Goal: Transaction & Acquisition: Book appointment/travel/reservation

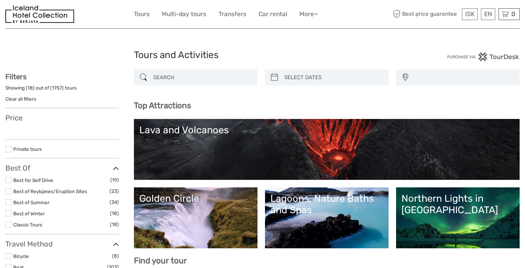
select select
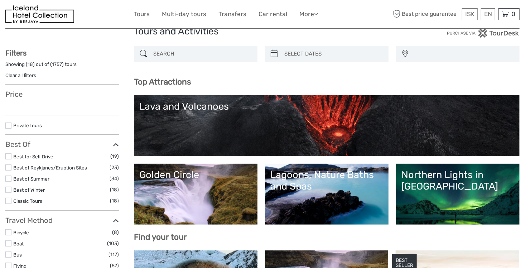
select select
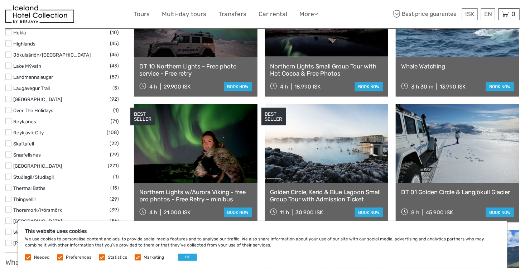
scroll to position [430, 0]
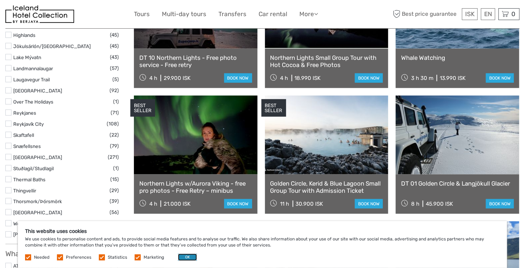
click at [191, 255] on button "OK" at bounding box center [187, 257] width 19 height 7
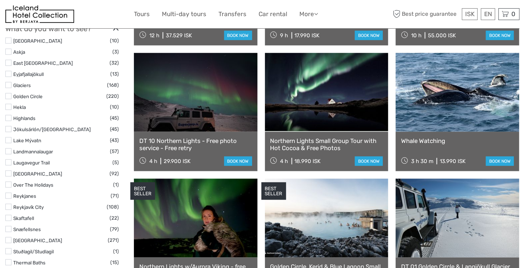
scroll to position [358, 0]
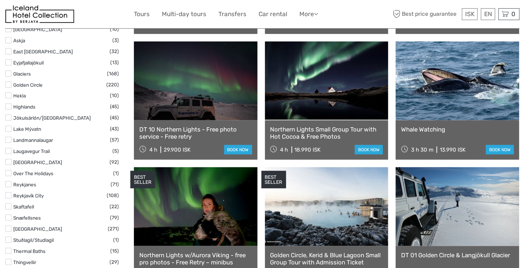
click at [9, 74] on label at bounding box center [8, 74] width 6 height 6
click at [0, 0] on input "checkbox" at bounding box center [0, 0] width 0 height 0
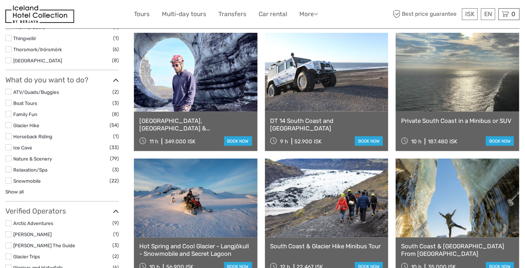
scroll to position [471, 0]
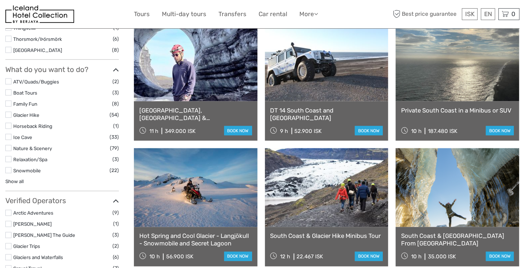
click at [16, 181] on link "Show all" at bounding box center [14, 181] width 18 height 6
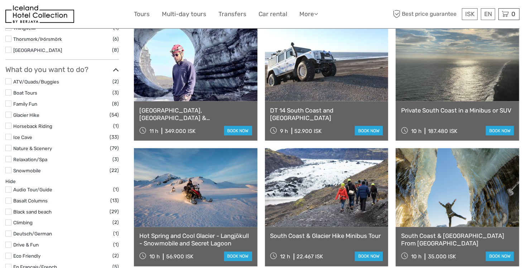
click at [8, 171] on label at bounding box center [8, 170] width 6 height 6
click at [0, 0] on input "checkbox" at bounding box center [0, 0] width 0 height 0
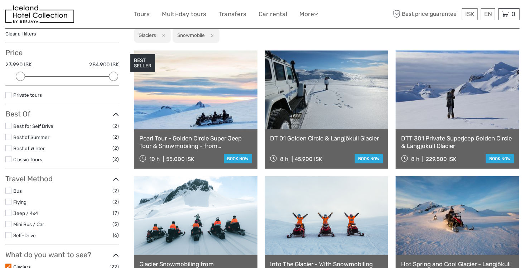
scroll to position [95, 0]
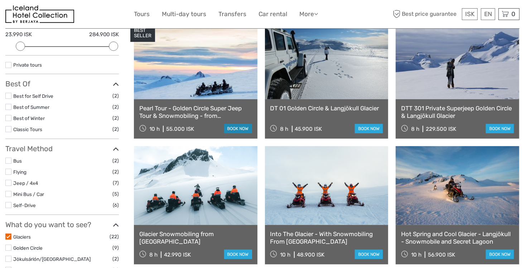
click at [240, 128] on link "book now" at bounding box center [238, 128] width 28 height 9
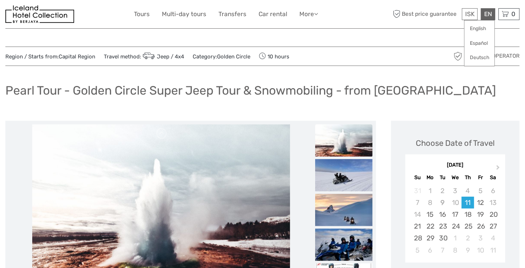
click at [490, 10] on div "EN English Español Deutsch" at bounding box center [488, 14] width 14 height 12
click at [479, 58] on link "Deutsch" at bounding box center [480, 57] width 30 height 13
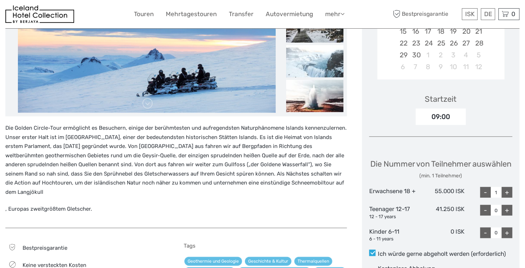
scroll to position [215, 0]
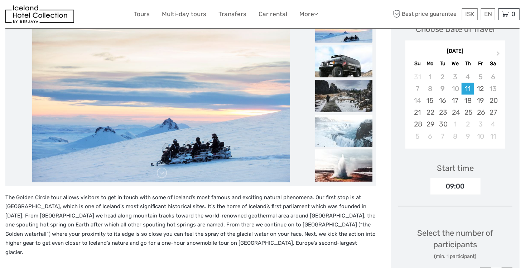
scroll to position [48, 0]
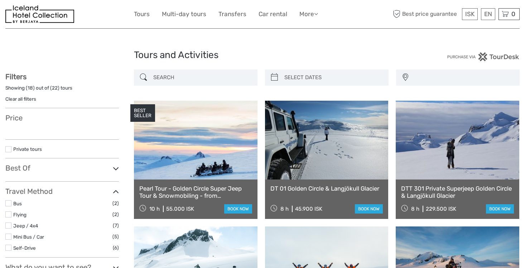
select select
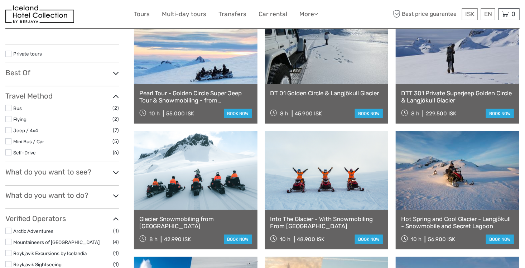
select select
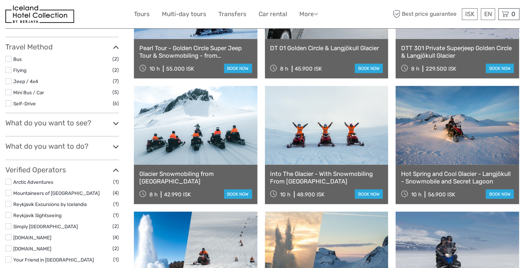
scroll to position [167, 0]
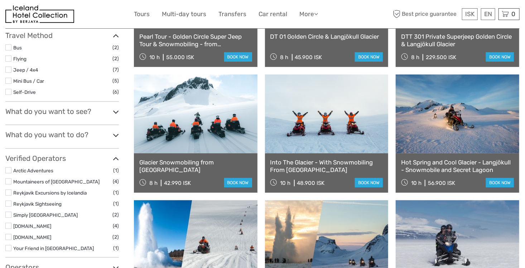
click at [9, 81] on label at bounding box center [8, 81] width 6 height 6
click at [0, 0] on input "checkbox" at bounding box center [0, 0] width 0 height 0
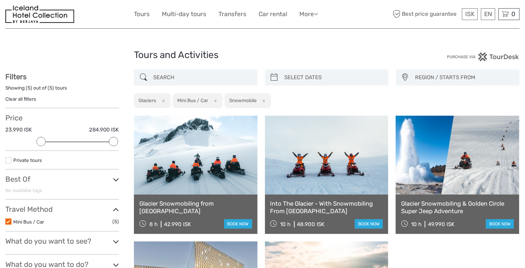
click at [7, 221] on label at bounding box center [8, 222] width 6 height 6
click at [0, 0] on input "checkbox" at bounding box center [0, 0] width 0 height 0
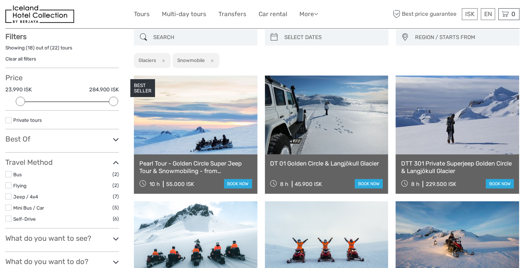
scroll to position [40, 0]
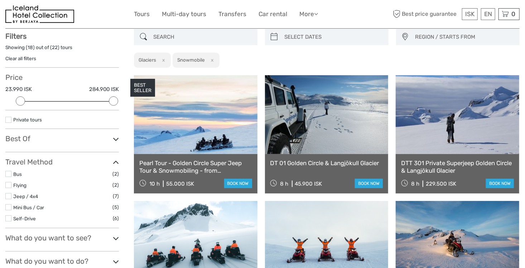
click at [10, 118] on label at bounding box center [8, 120] width 6 height 6
click at [0, 0] on input "checkbox" at bounding box center [0, 0] width 0 height 0
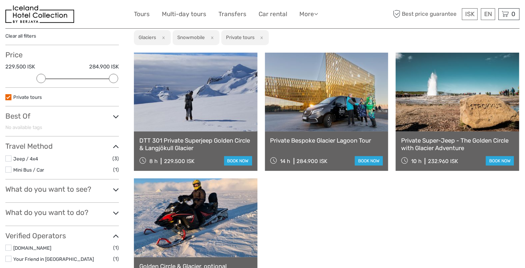
scroll to position [40, 0]
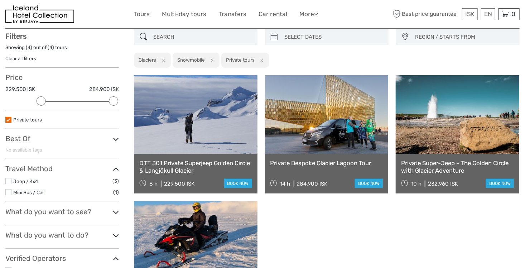
click at [11, 120] on li "Private tours" at bounding box center [62, 120] width 114 height 8
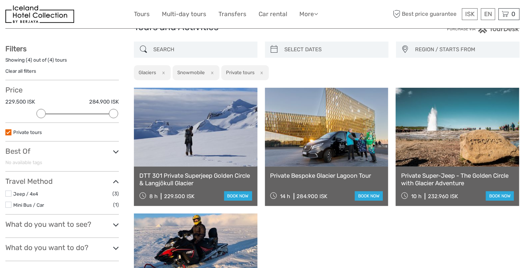
scroll to position [0, 0]
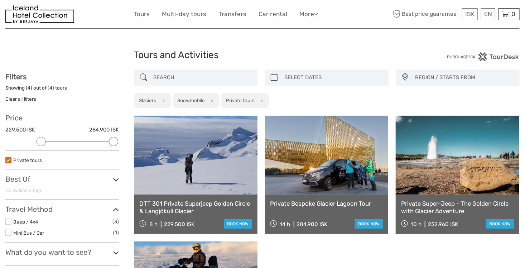
click at [46, 89] on div "Showing ( 4 ) out of ( 4 ) tours" at bounding box center [62, 90] width 114 height 11
click at [24, 99] on link "Clear all filters" at bounding box center [20, 99] width 31 height 6
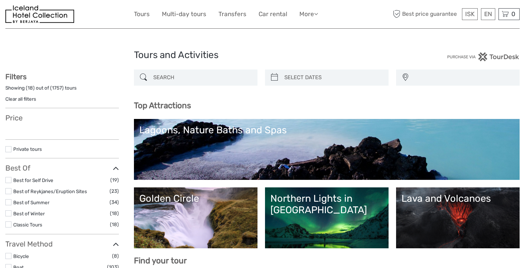
select select
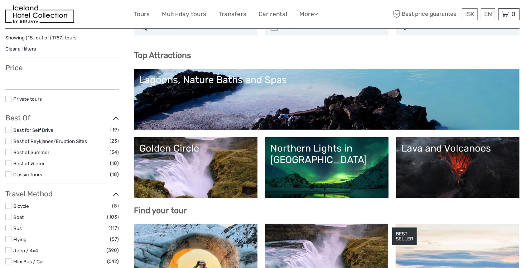
select select
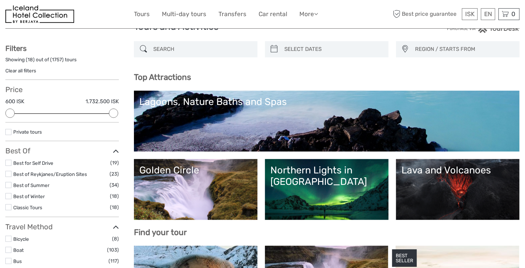
scroll to position [24, 0]
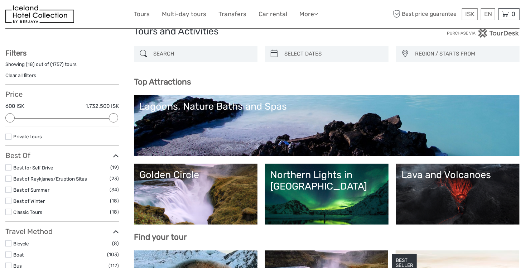
click at [316, 184] on div "Northern Lights in [GEOGRAPHIC_DATA]" at bounding box center [327, 180] width 113 height 23
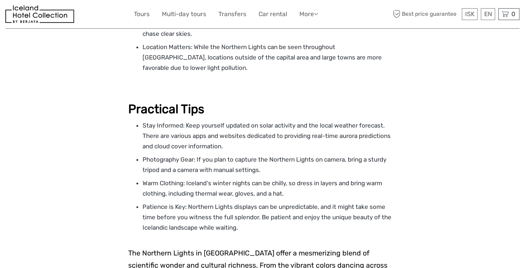
scroll to position [1290, 0]
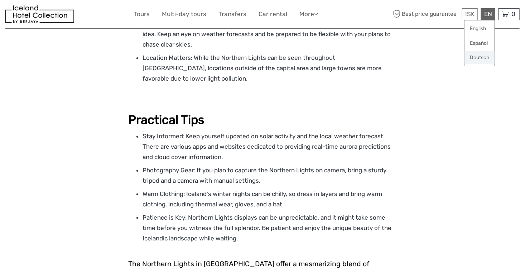
click at [473, 58] on link "Deutsch" at bounding box center [480, 57] width 30 height 13
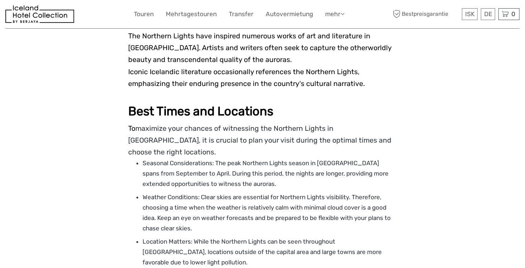
scroll to position [1075, 0]
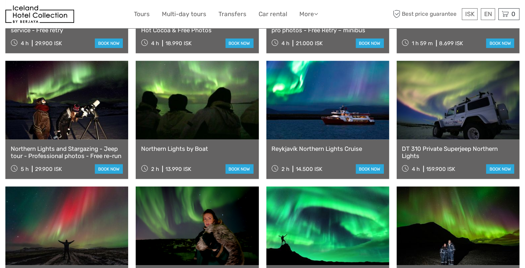
scroll to position [358, 0]
click at [205, 126] on link at bounding box center [197, 100] width 123 height 79
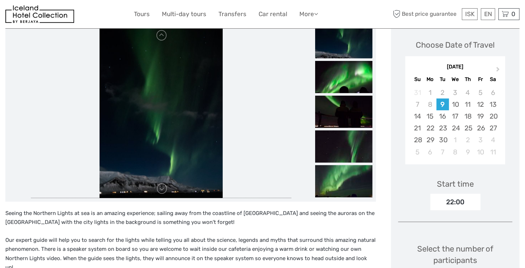
scroll to position [95, 0]
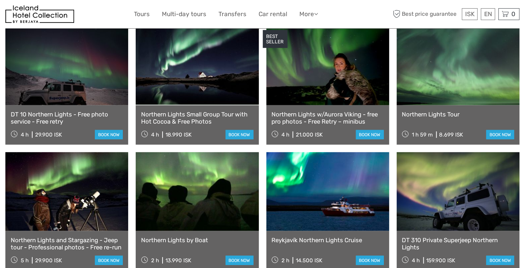
scroll to position [263, 0]
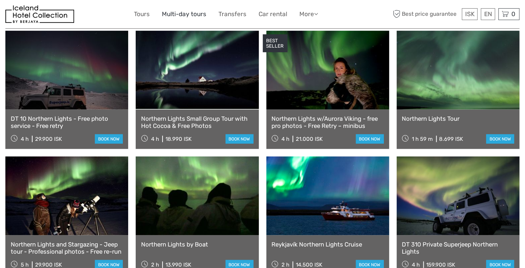
click at [184, 13] on link "Multi-day tours" at bounding box center [184, 14] width 44 height 10
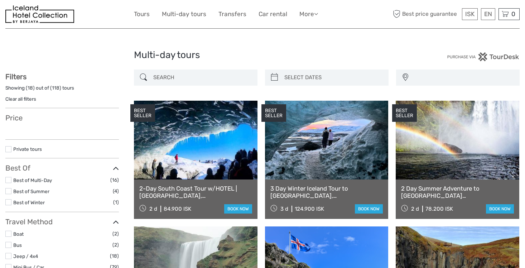
select select
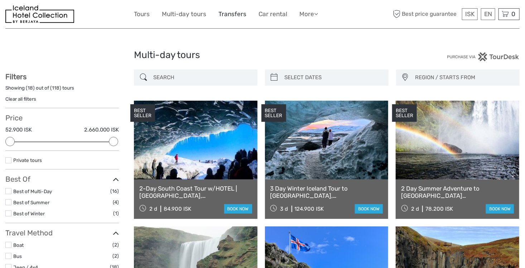
click at [239, 11] on link "Transfers" at bounding box center [233, 14] width 28 height 10
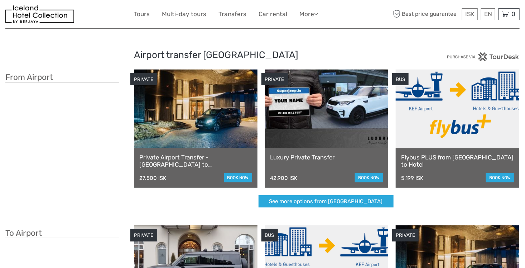
click at [430, 160] on link "Flybus PLUS from Keflavik Airport to Hotel" at bounding box center [457, 161] width 113 height 15
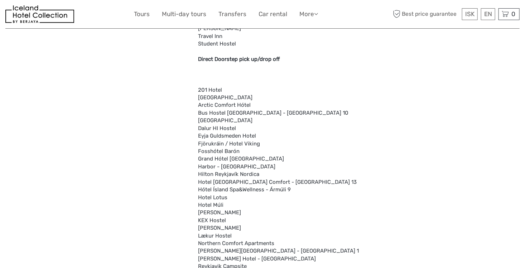
scroll to position [2031, 0]
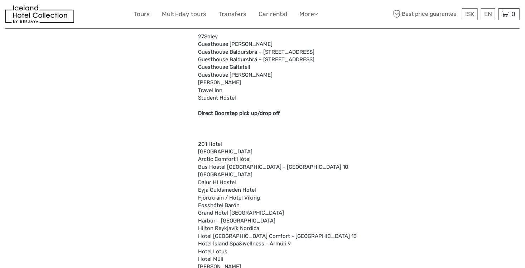
click at [45, 11] on img at bounding box center [39, 14] width 69 height 18
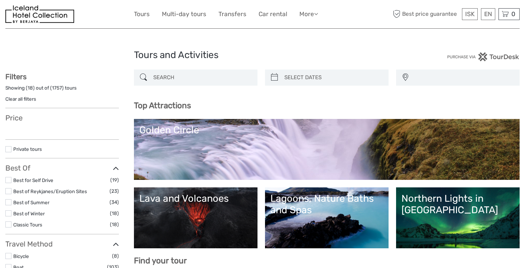
select select
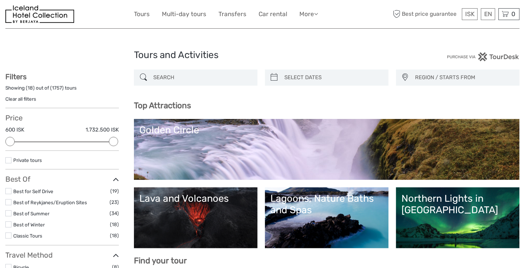
click at [25, 10] on img at bounding box center [39, 14] width 69 height 18
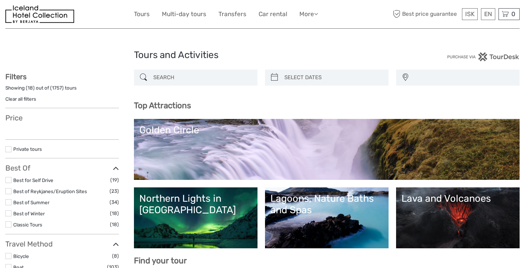
select select
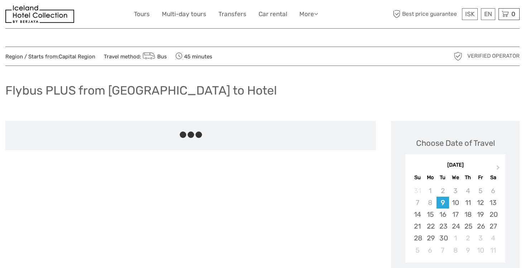
scroll to position [2011, 0]
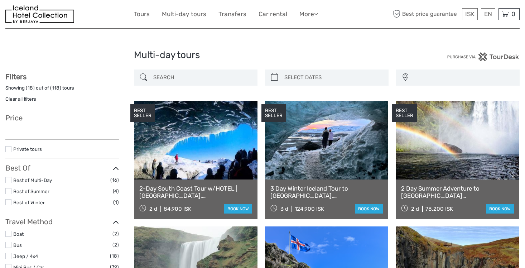
select select
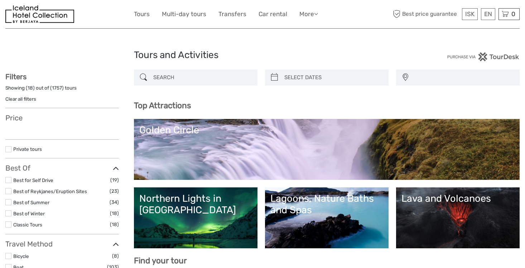
select select
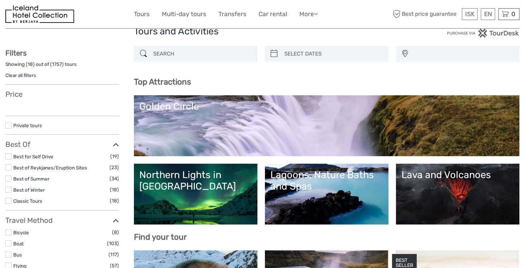
select select
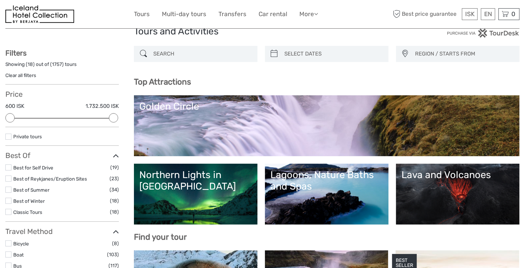
scroll to position [0, 0]
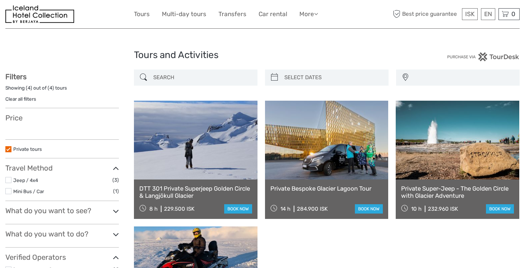
select select
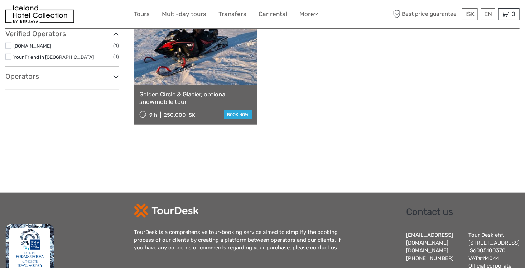
scroll to position [57, 0]
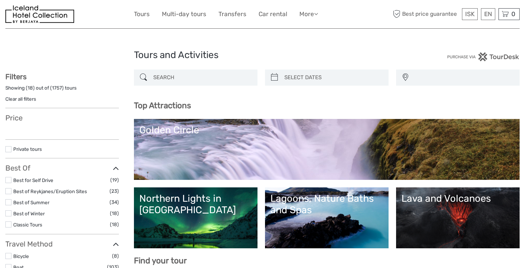
select select
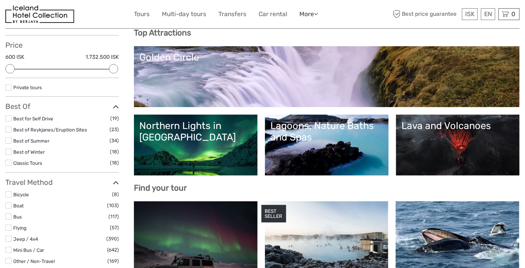
scroll to position [48, 0]
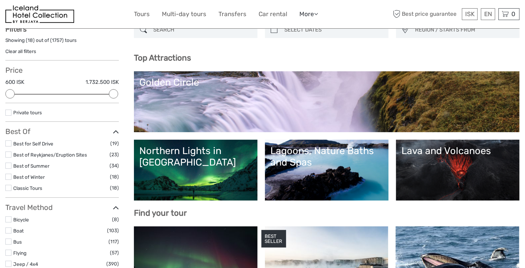
click at [314, 15] on link "More" at bounding box center [309, 14] width 19 height 10
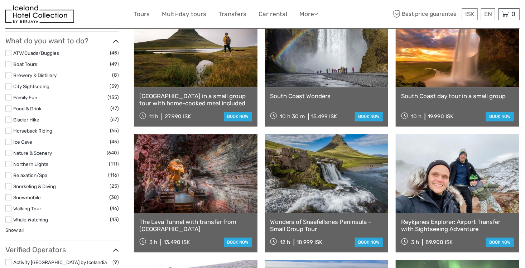
scroll to position [645, 0]
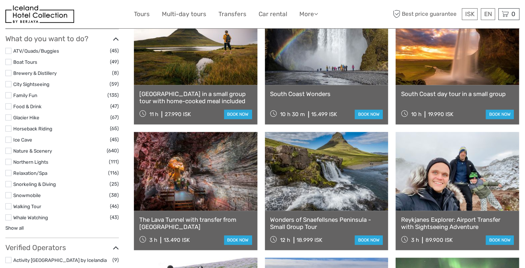
click at [11, 118] on li "Glacier Hike (67)" at bounding box center [62, 118] width 114 height 8
click at [5, 115] on label at bounding box center [8, 118] width 6 height 6
click at [0, 0] on input "checkbox" at bounding box center [0, 0] width 0 height 0
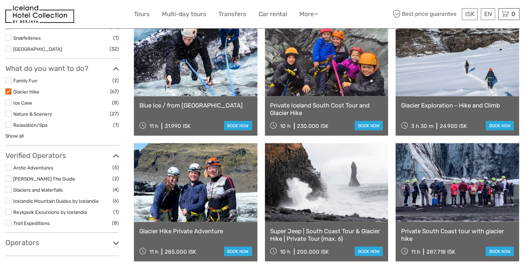
scroll to position [359, 0]
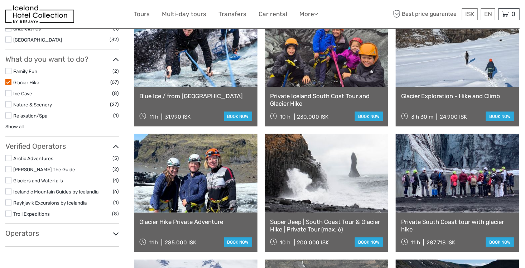
click at [12, 125] on link "Show all" at bounding box center [14, 127] width 18 height 6
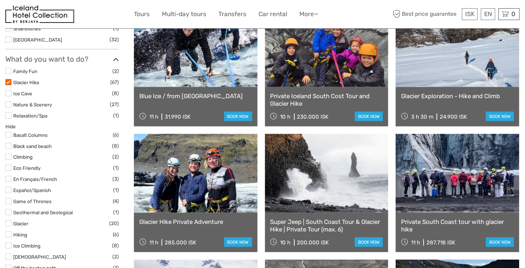
click at [12, 92] on li "Ice Cave (8)" at bounding box center [62, 93] width 114 height 8
click at [8, 93] on label at bounding box center [8, 93] width 6 height 6
click at [0, 0] on input "checkbox" at bounding box center [0, 0] width 0 height 0
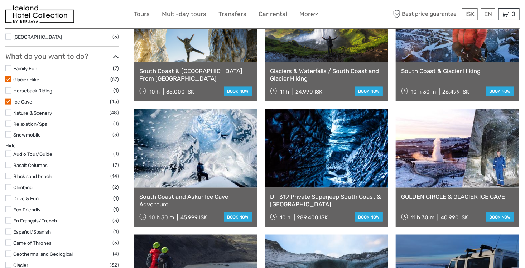
scroll to position [378, 0]
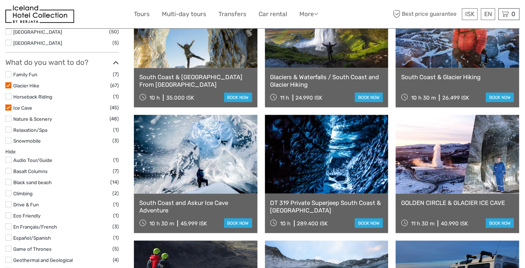
click at [6, 140] on label at bounding box center [8, 141] width 6 height 6
click at [0, 0] on input "checkbox" at bounding box center [0, 0] width 0 height 0
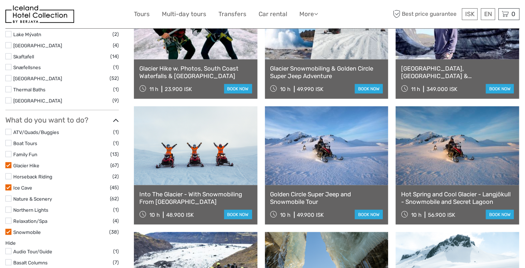
scroll to position [375, 0]
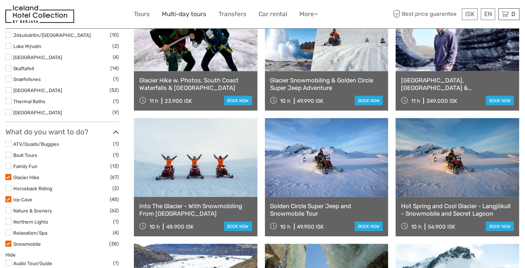
click at [187, 13] on link "Multi-day tours" at bounding box center [184, 14] width 44 height 10
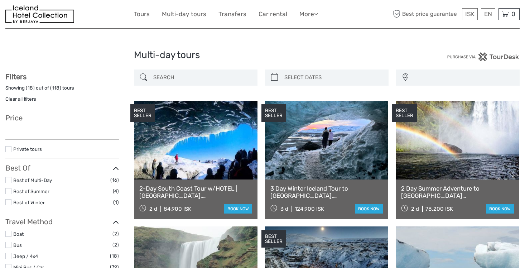
select select
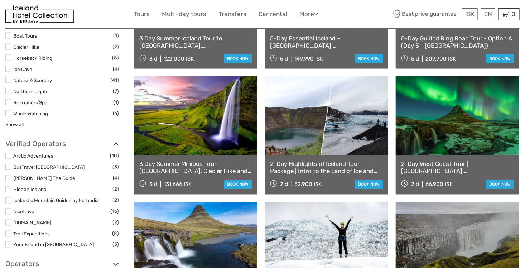
scroll to position [549, 0]
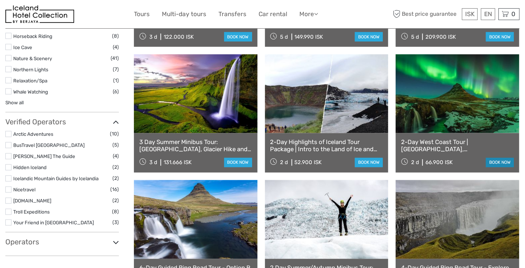
click at [499, 161] on link "book now" at bounding box center [500, 162] width 28 height 9
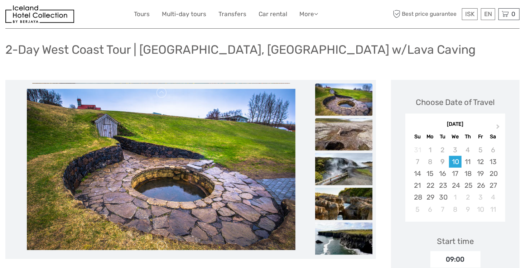
scroll to position [119, 0]
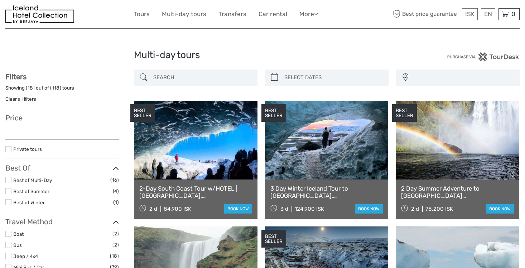
select select
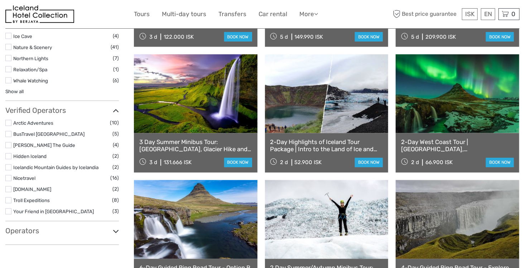
select select
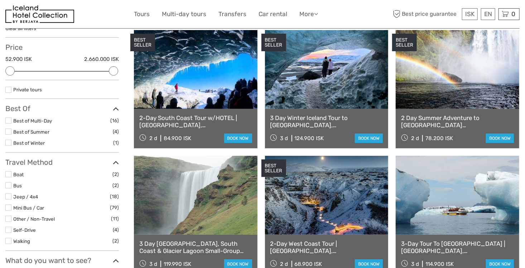
scroll to position [72, 0]
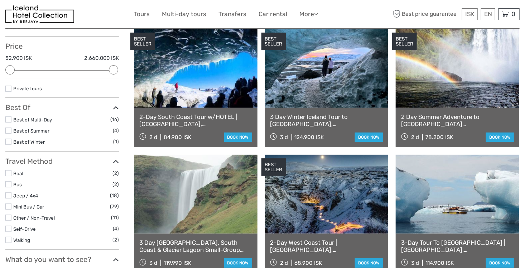
click at [10, 143] on label at bounding box center [8, 142] width 6 height 6
click at [0, 0] on input "checkbox" at bounding box center [0, 0] width 0 height 0
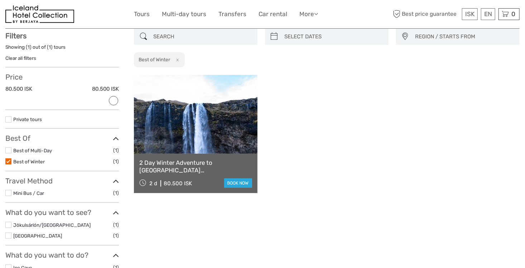
scroll to position [40, 0]
click at [213, 164] on link "2 Day Winter Adventure to [GEOGRAPHIC_DATA] [GEOGRAPHIC_DATA], [GEOGRAPHIC_DATA…" at bounding box center [195, 166] width 113 height 15
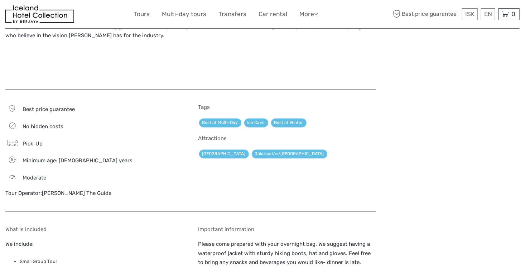
scroll to position [669, 0]
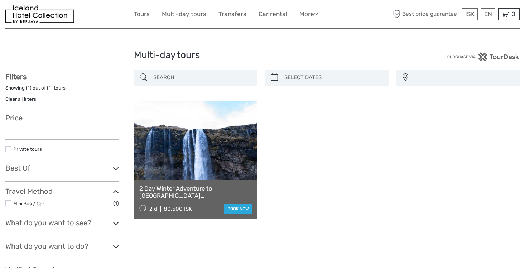
select select
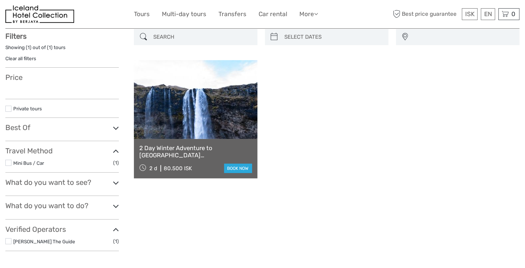
select select
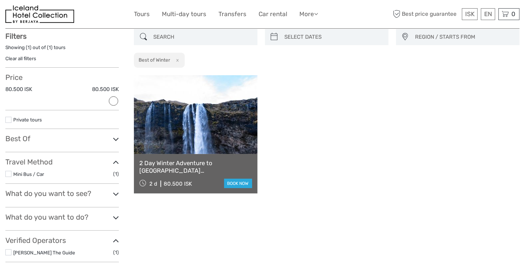
scroll to position [0, 0]
